Goal: Task Accomplishment & Management: Manage account settings

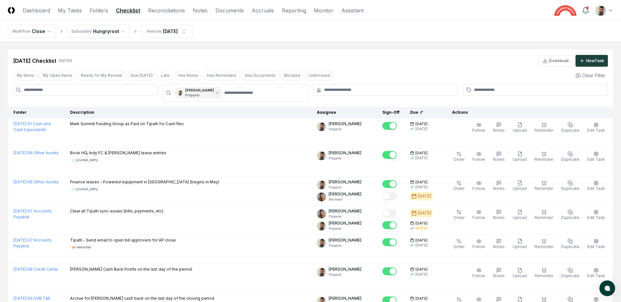
click at [268, 56] on div "[DATE] Checklist 59 / 139 Download New Task" at bounding box center [310, 61] width 595 height 12
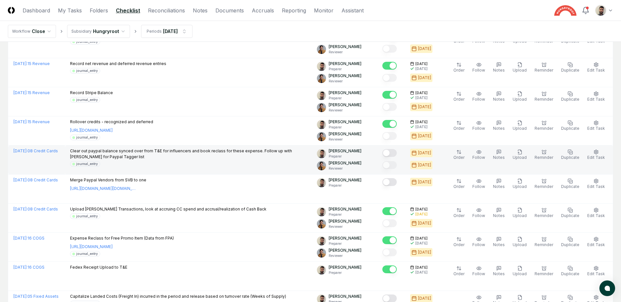
click at [397, 154] on button "Mark complete" at bounding box center [389, 153] width 14 height 8
click at [381, 16] on header "CloseCore Dashboard My Tasks Folders Checklist Reconciliations Notes Documents …" at bounding box center [310, 10] width 621 height 21
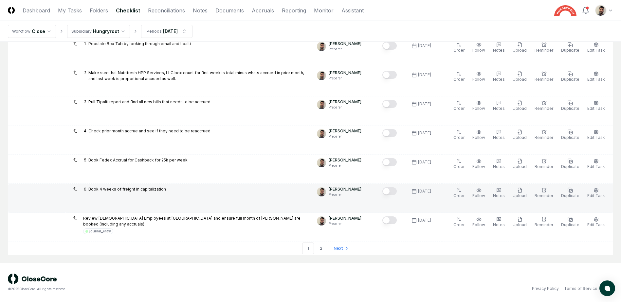
scroll to position [1282, 0]
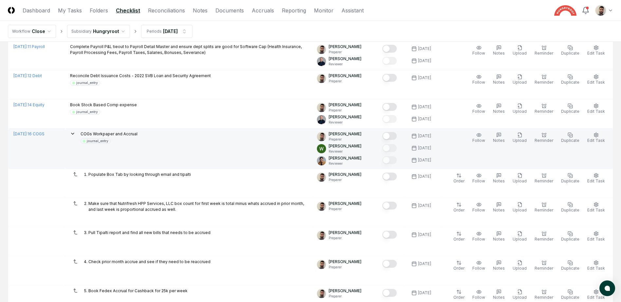
click at [397, 137] on button "Mark complete" at bounding box center [389, 136] width 14 height 8
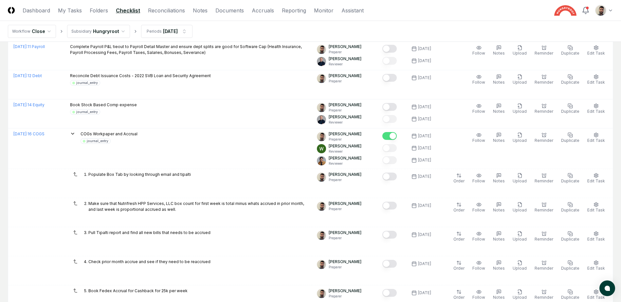
scroll to position [1413, 0]
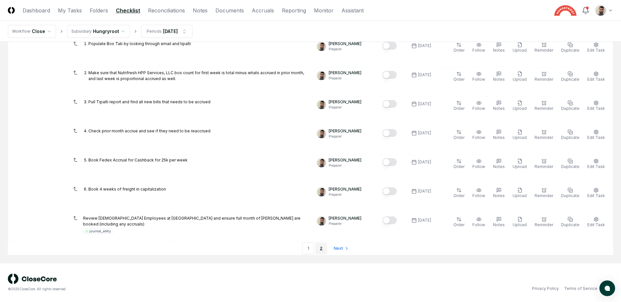
click at [319, 248] on link "2" at bounding box center [321, 249] width 12 height 12
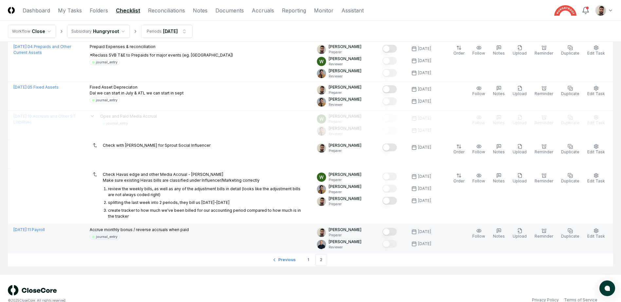
scroll to position [217, 0]
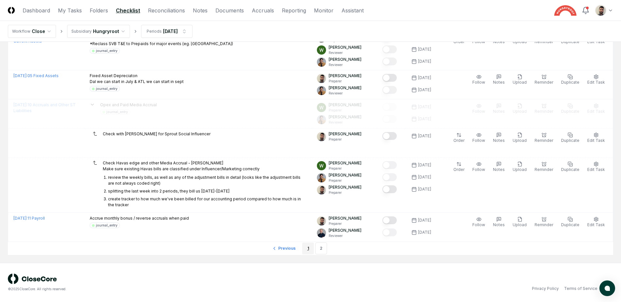
click at [310, 247] on link "1" at bounding box center [308, 249] width 12 height 12
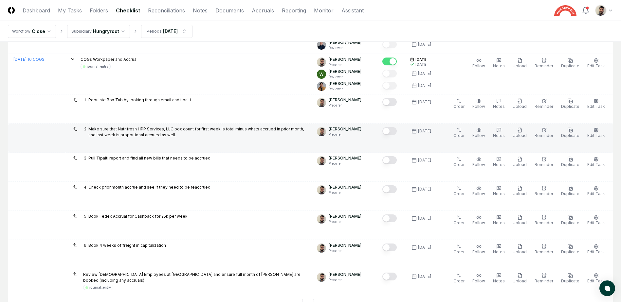
scroll to position [1348, 0]
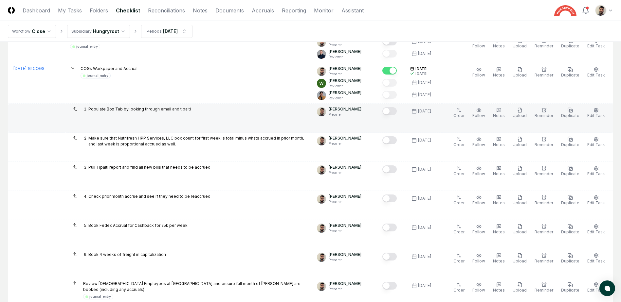
click at [397, 109] on button "Mark complete" at bounding box center [389, 111] width 14 height 8
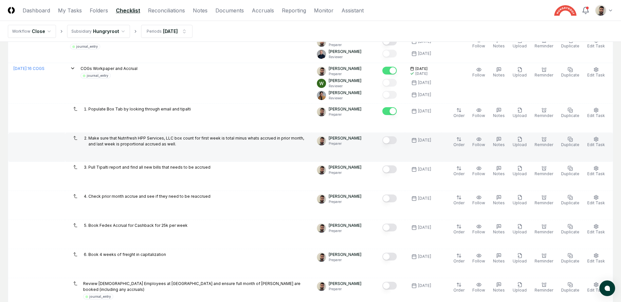
click at [397, 140] on button "Mark complete" at bounding box center [389, 140] width 14 height 8
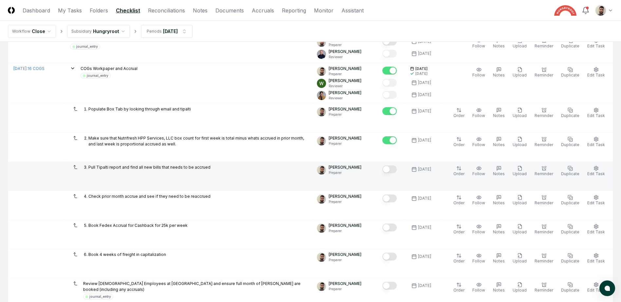
click at [396, 170] on button "Mark complete" at bounding box center [389, 170] width 14 height 8
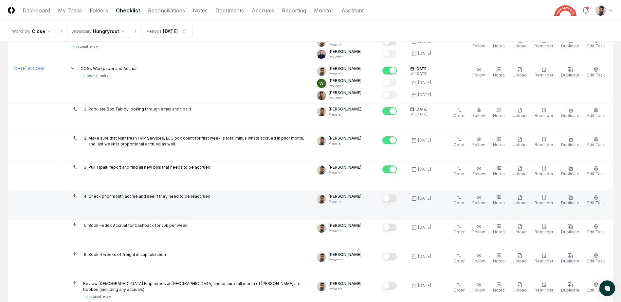
click at [396, 196] on button "Mark complete" at bounding box center [389, 199] width 14 height 8
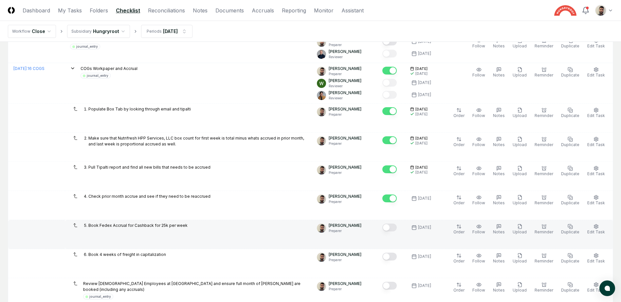
click at [397, 228] on button "Mark complete" at bounding box center [389, 228] width 14 height 8
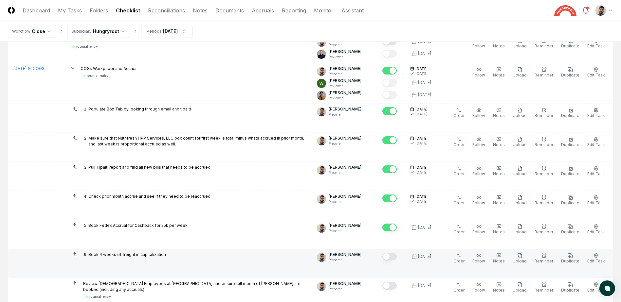
click at [397, 257] on button "Mark complete" at bounding box center [389, 257] width 14 height 8
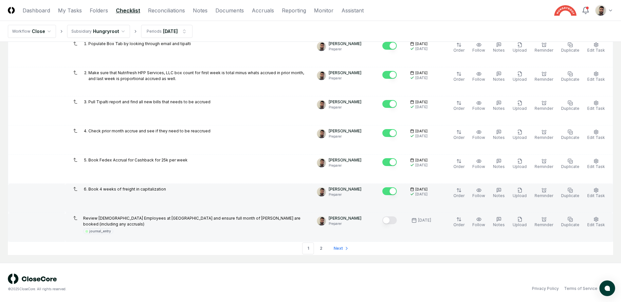
click at [397, 224] on button "Mark complete" at bounding box center [389, 221] width 14 height 8
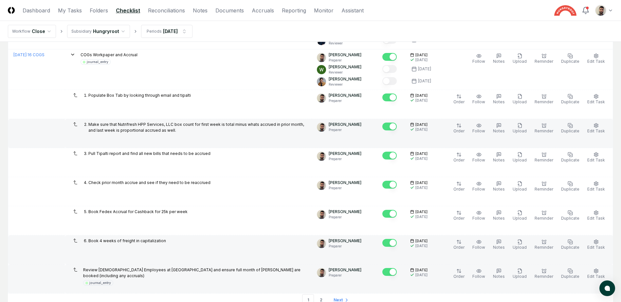
scroll to position [1315, 0]
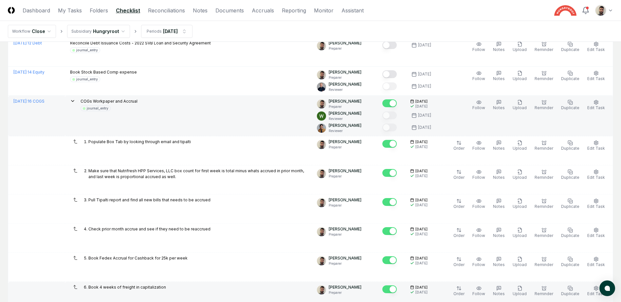
click at [75, 100] on icon at bounding box center [72, 101] width 5 height 5
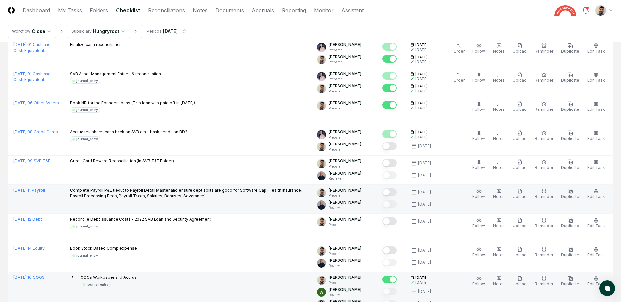
scroll to position [1145, 0]
